Goal: Use online tool/utility: Use online tool/utility

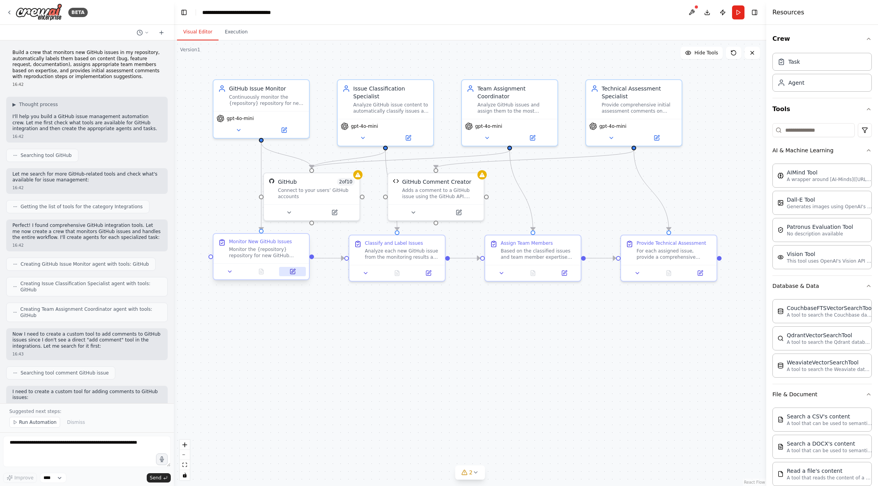
click at [294, 273] on icon at bounding box center [292, 271] width 5 height 5
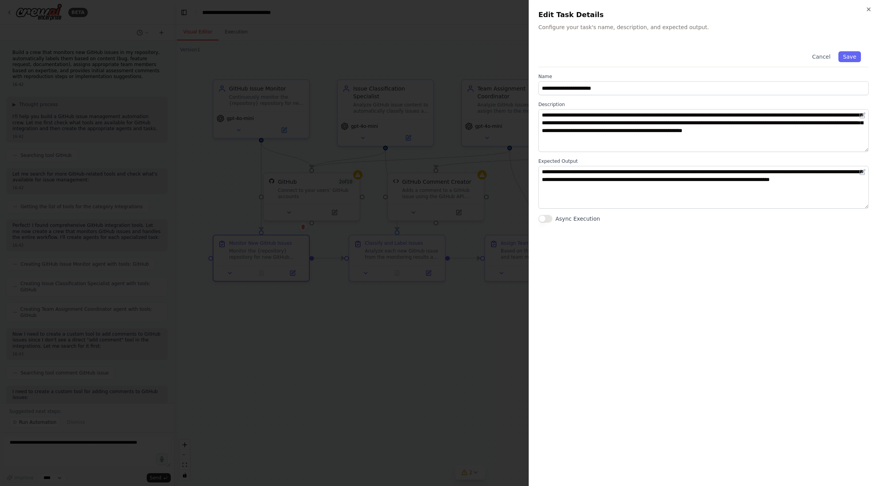
click at [361, 332] on div at bounding box center [439, 243] width 878 height 486
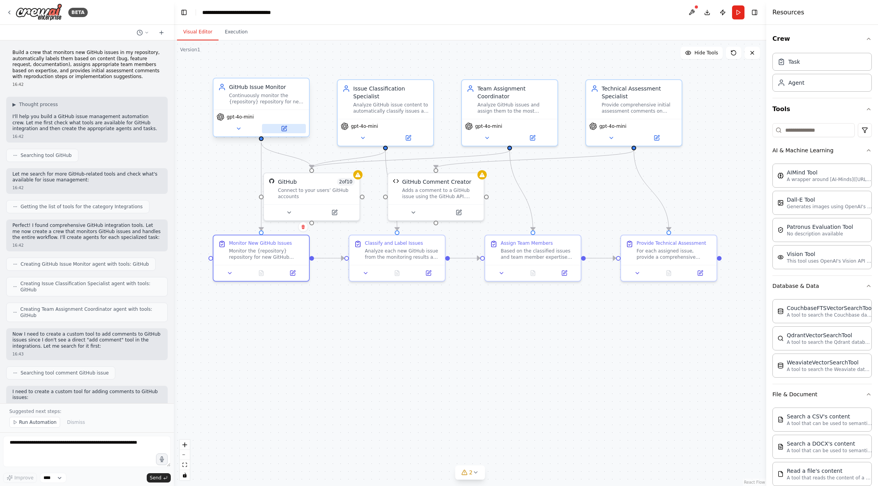
click at [283, 131] on icon at bounding box center [284, 128] width 5 height 5
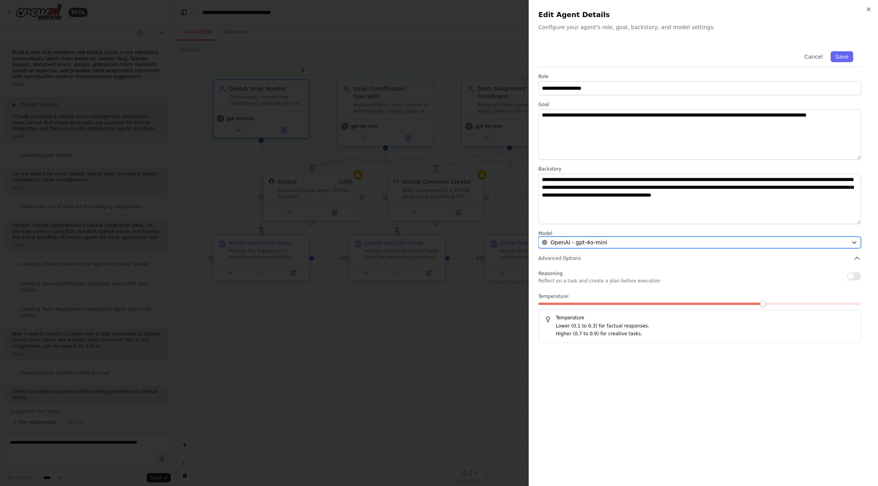
click at [623, 245] on div "OpenAI - gpt-4o-mini" at bounding box center [695, 242] width 306 height 8
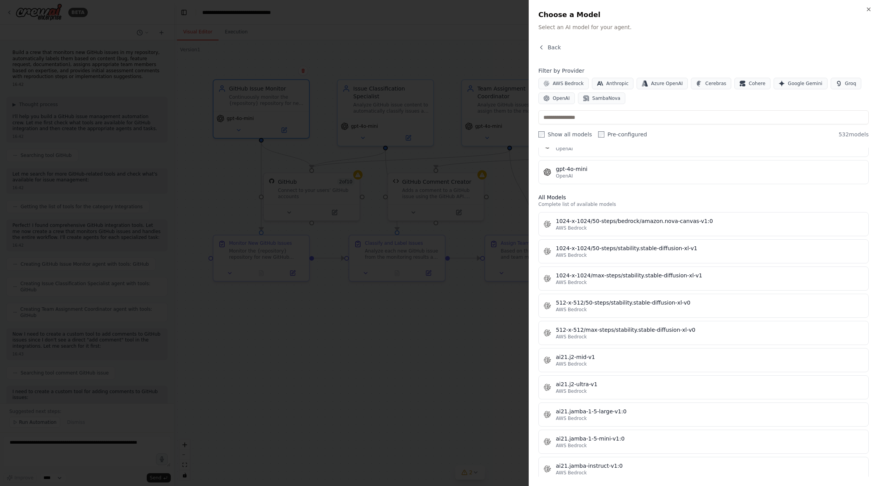
scroll to position [177, 0]
click at [544, 47] on icon "button" at bounding box center [542, 47] width 6 height 6
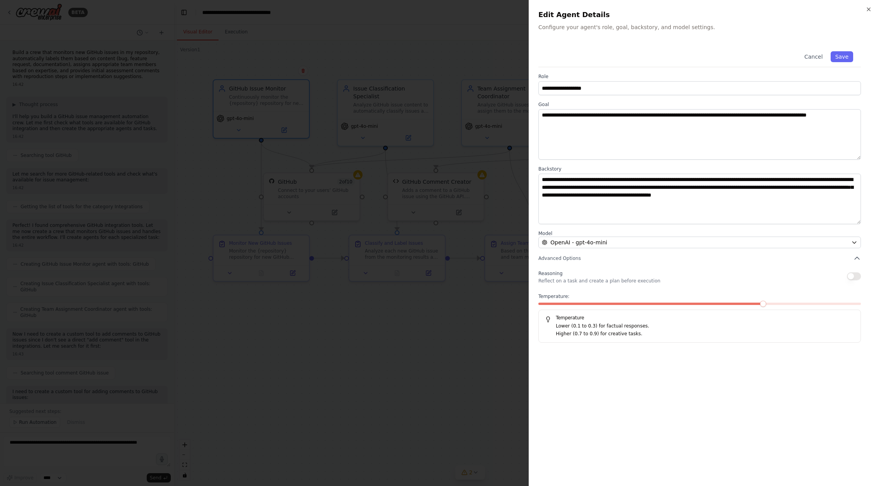
click at [389, 367] on div at bounding box center [439, 243] width 878 height 486
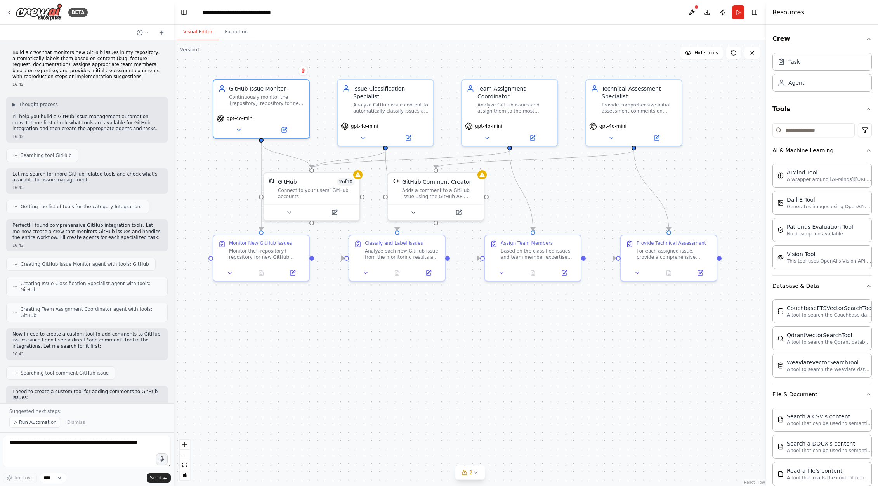
click at [850, 151] on button "AI & Machine Learning" at bounding box center [822, 150] width 99 height 20
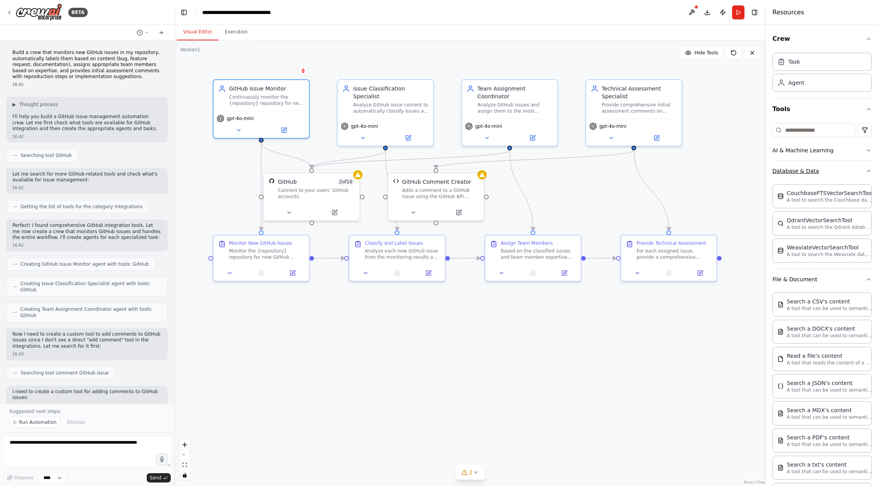
click at [846, 167] on button "Database & Data" at bounding box center [822, 171] width 99 height 20
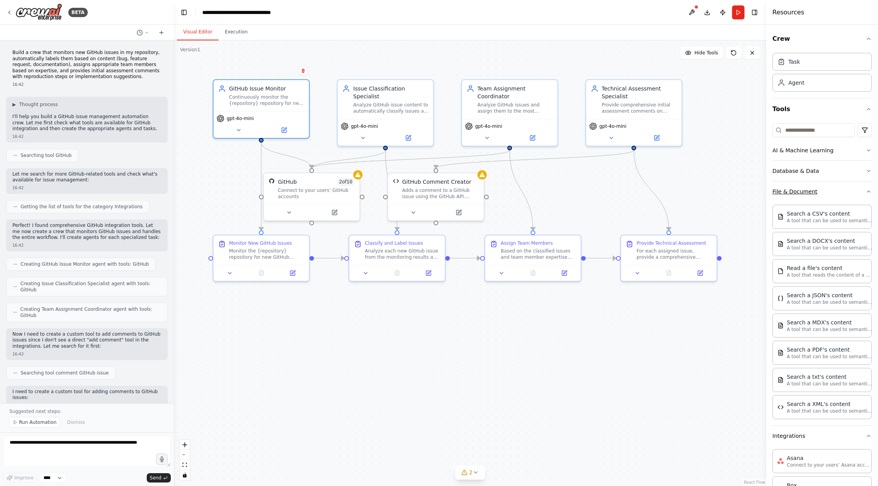
click at [846, 189] on button "File & Document" at bounding box center [822, 191] width 99 height 20
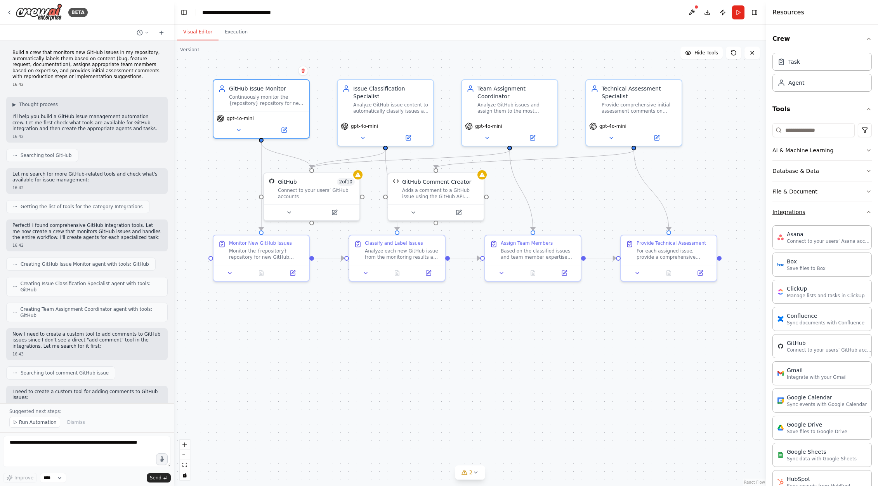
click at [840, 213] on button "Integrations" at bounding box center [822, 212] width 99 height 20
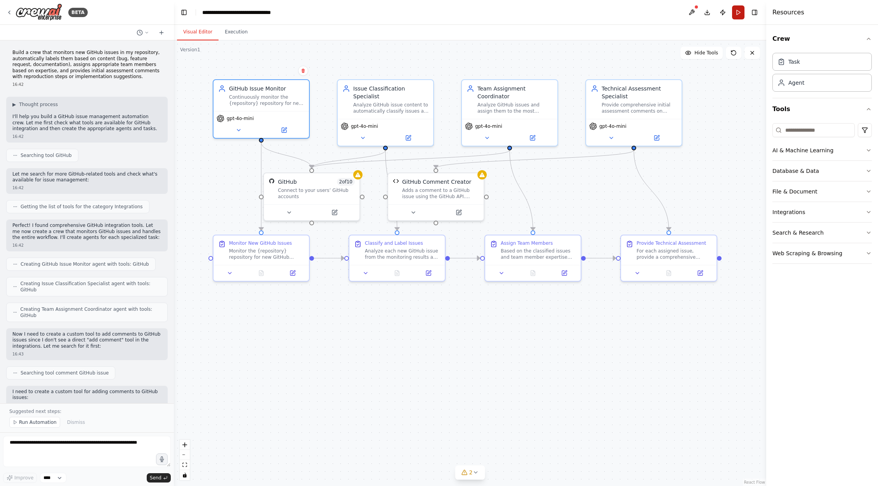
click at [739, 12] on button "Run" at bounding box center [738, 12] width 12 height 14
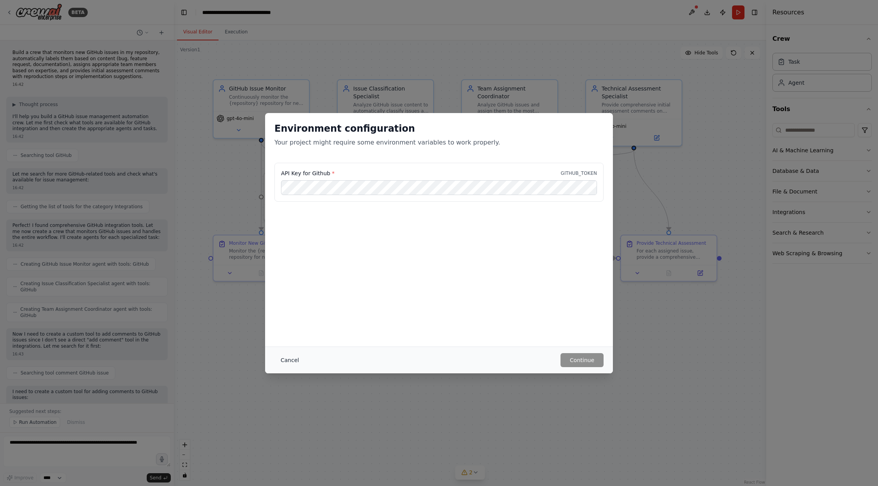
click at [284, 357] on button "Cancel" at bounding box center [290, 360] width 31 height 14
